Goal: Task Accomplishment & Management: Use online tool/utility

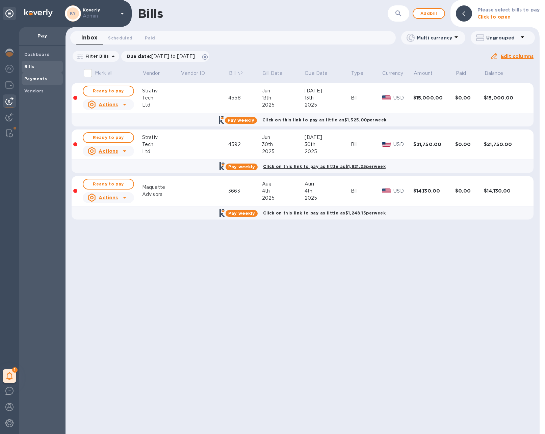
click at [39, 78] on b "Payments" at bounding box center [35, 78] width 23 height 5
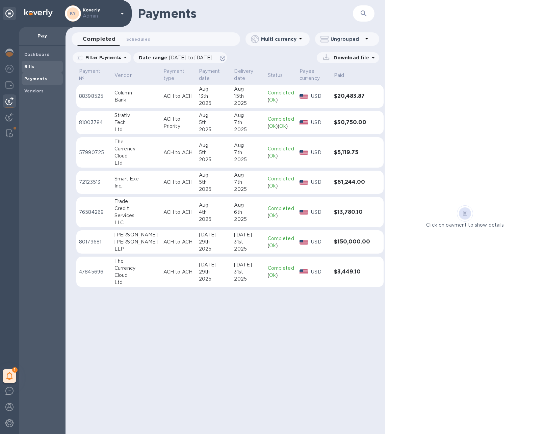
click at [23, 69] on div "Bills" at bounding box center [42, 67] width 41 height 12
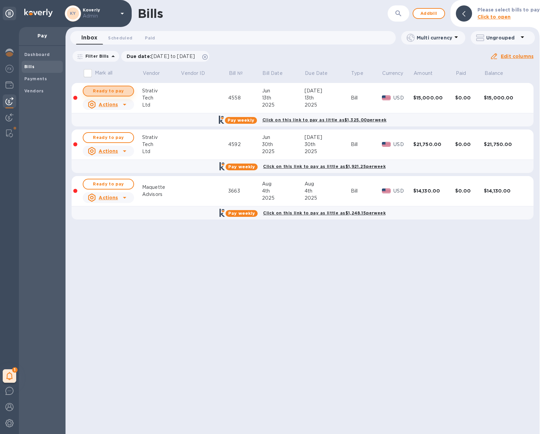
click at [103, 89] on span "Ready to pay" at bounding box center [108, 91] width 39 height 8
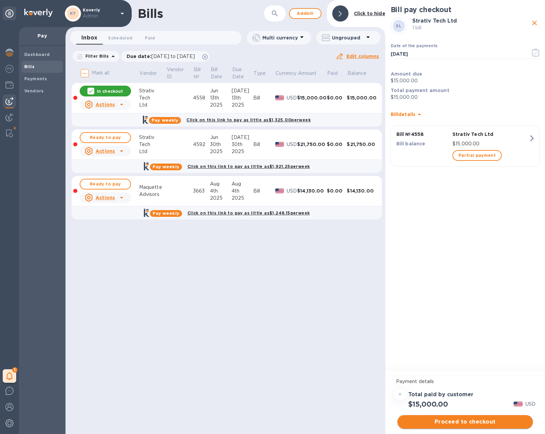
click at [462, 422] on span "Proceed to checkout" at bounding box center [465, 422] width 125 height 8
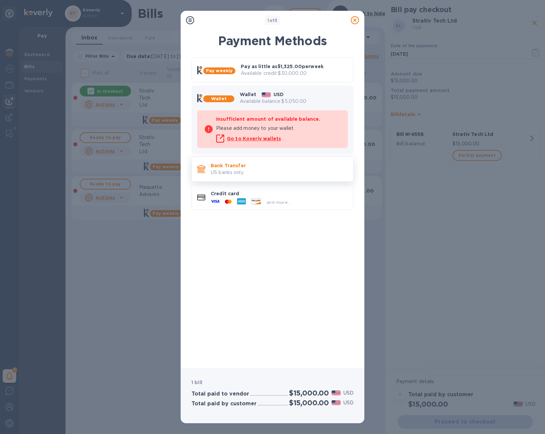
click at [255, 169] on p "US banks only." at bounding box center [279, 172] width 137 height 7
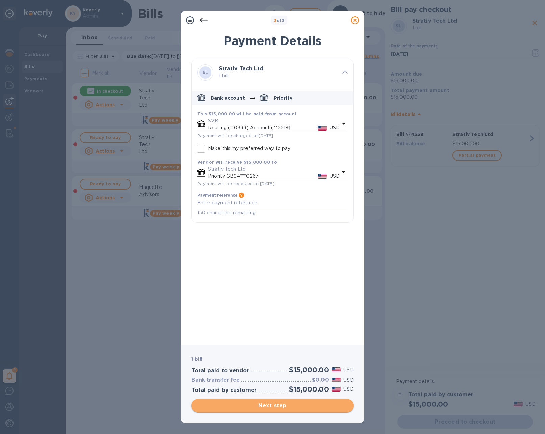
click at [274, 403] on span "Next step" at bounding box center [272, 406] width 151 height 8
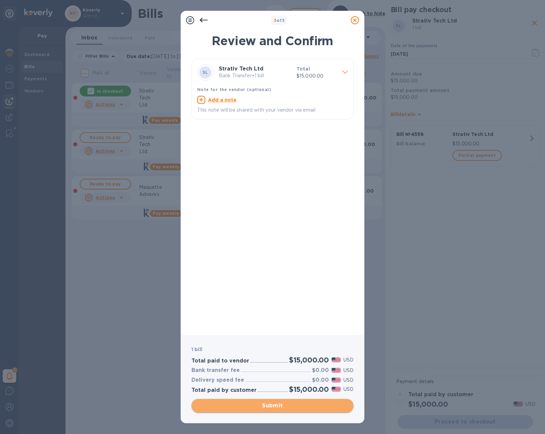
click at [274, 406] on span "Submit" at bounding box center [272, 406] width 151 height 8
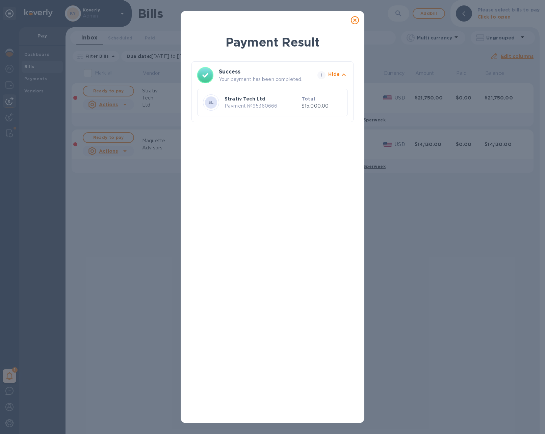
click at [356, 21] on icon at bounding box center [355, 20] width 8 height 8
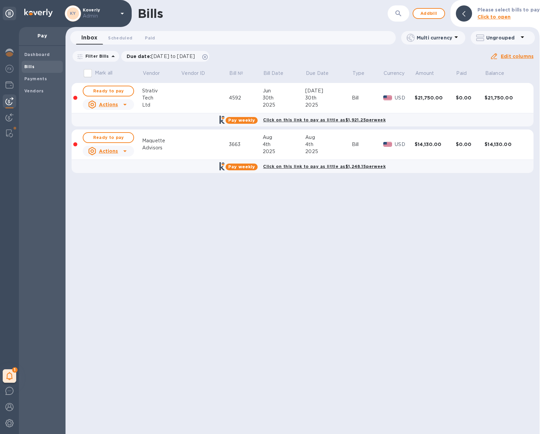
click at [290, 97] on div "30th" at bounding box center [284, 97] width 43 height 7
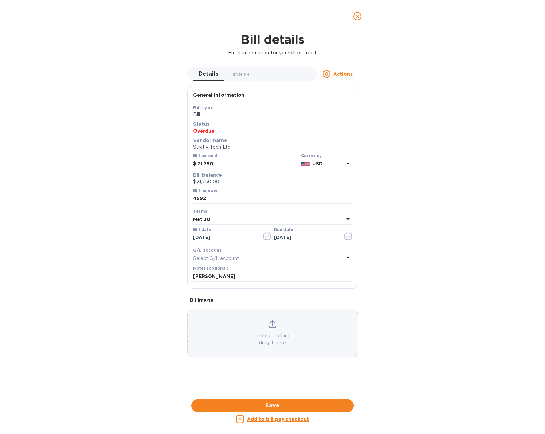
click at [357, 18] on icon "close" at bounding box center [357, 16] width 7 height 7
